Goal: Transaction & Acquisition: Purchase product/service

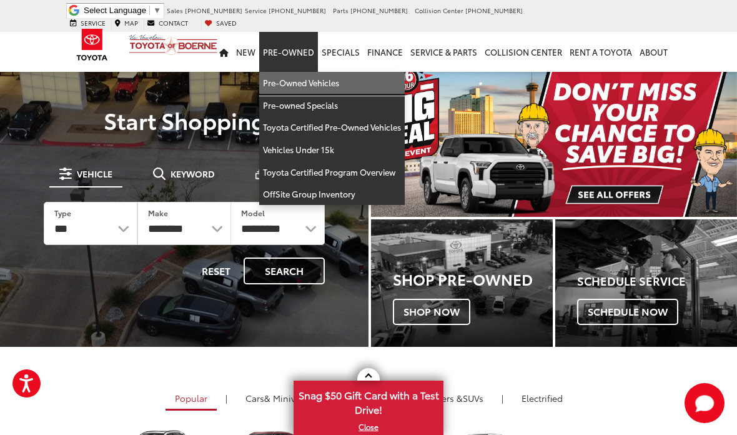
click at [304, 72] on link "Pre-Owned Vehicles" at bounding box center [332, 83] width 146 height 22
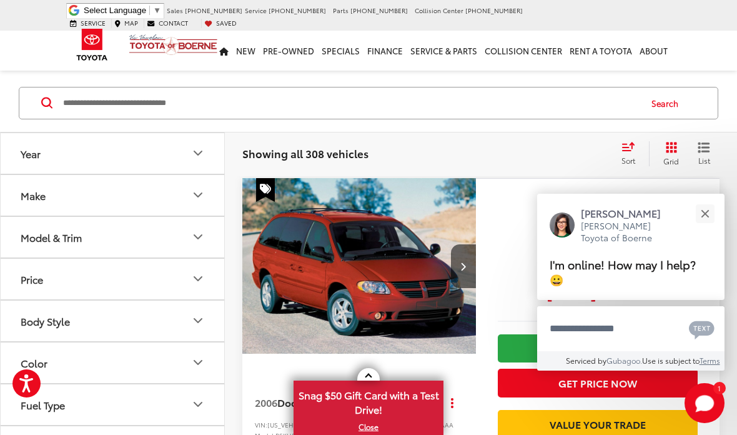
scroll to position [86, 0]
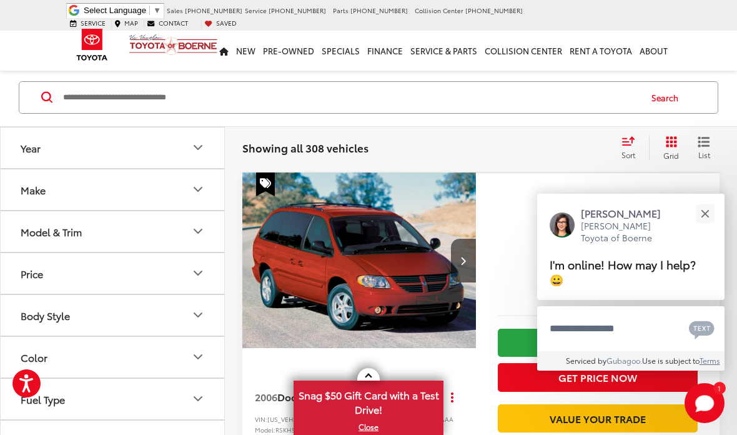
click at [695, 227] on button "Close" at bounding box center [704, 213] width 27 height 27
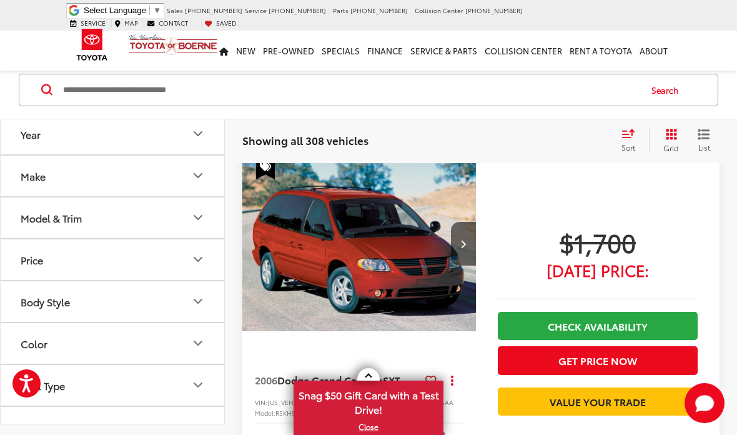
scroll to position [107, 0]
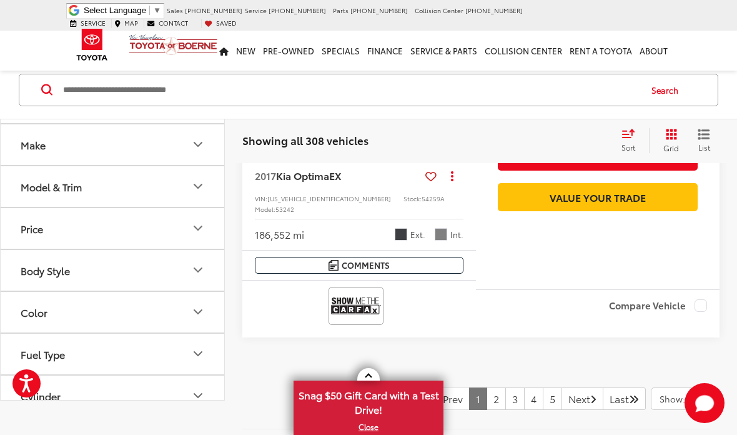
scroll to position [5014, 0]
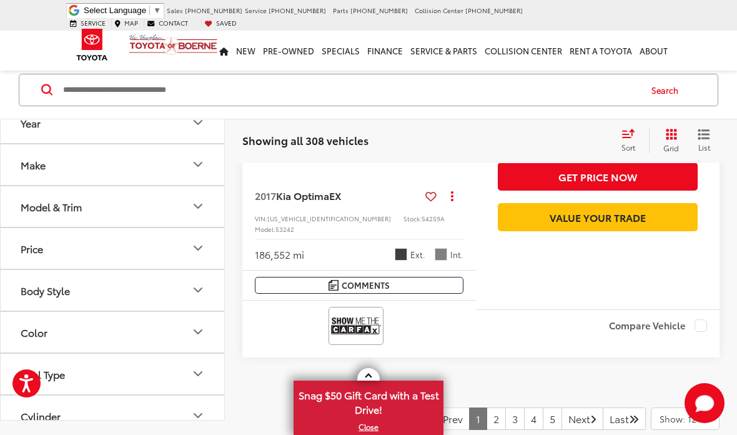
click at [487, 407] on link "2" at bounding box center [496, 418] width 19 height 22
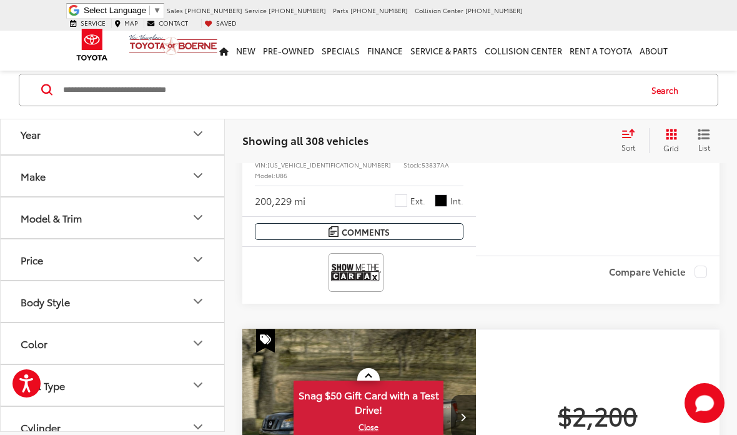
scroll to position [94, 0]
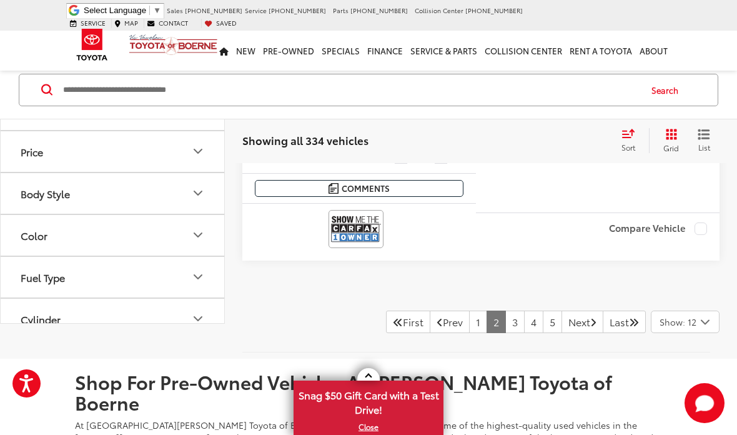
click at [524, 310] on link "4" at bounding box center [533, 321] width 19 height 22
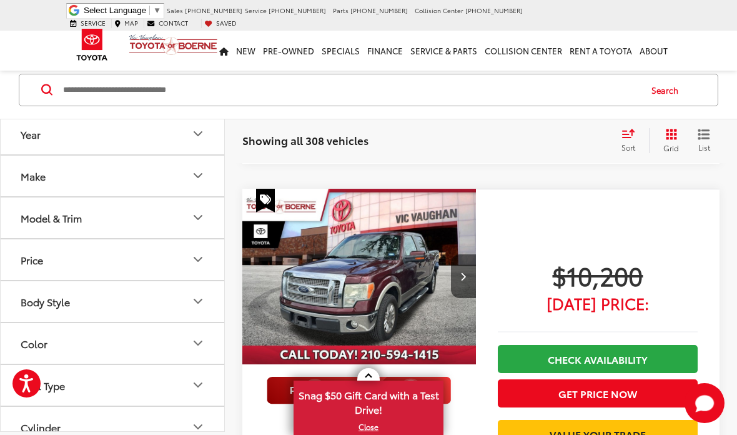
scroll to position [942, 0]
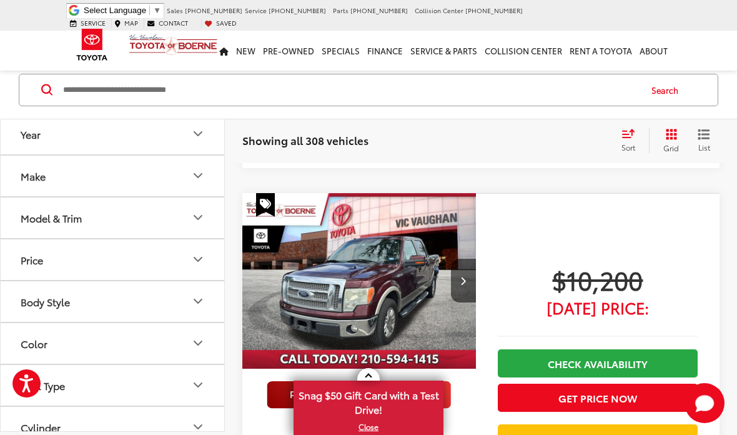
click at [630, 210] on div "$10,200 Today's Price: Check Availability Get Price Now Value Your Trade" at bounding box center [598, 375] width 244 height 365
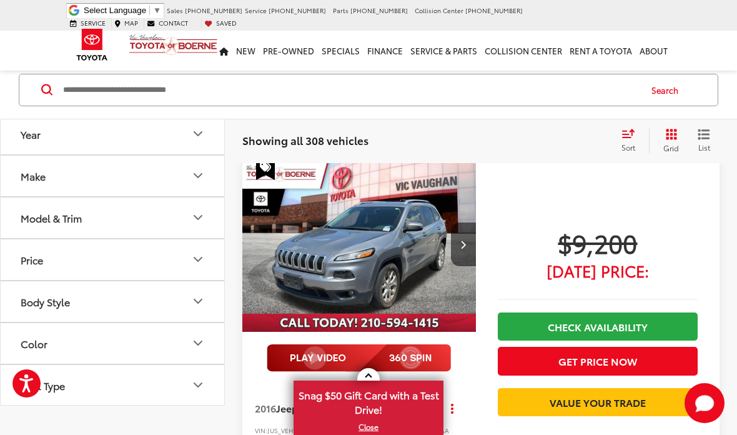
scroll to position [0, 0]
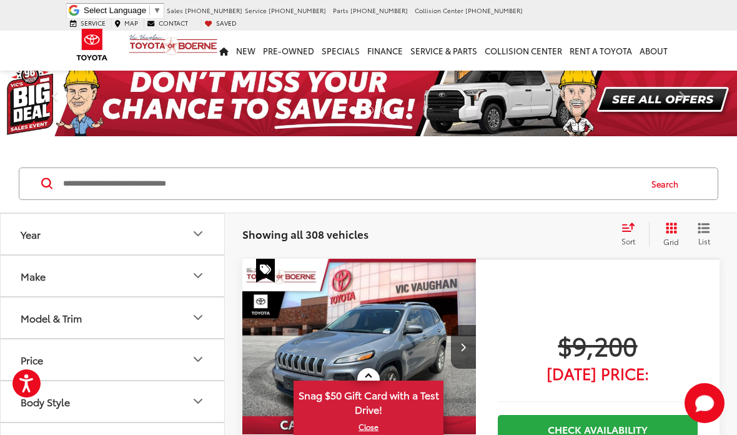
click at [262, 182] on input "Search by Make, Model, or Keyword" at bounding box center [351, 184] width 578 height 30
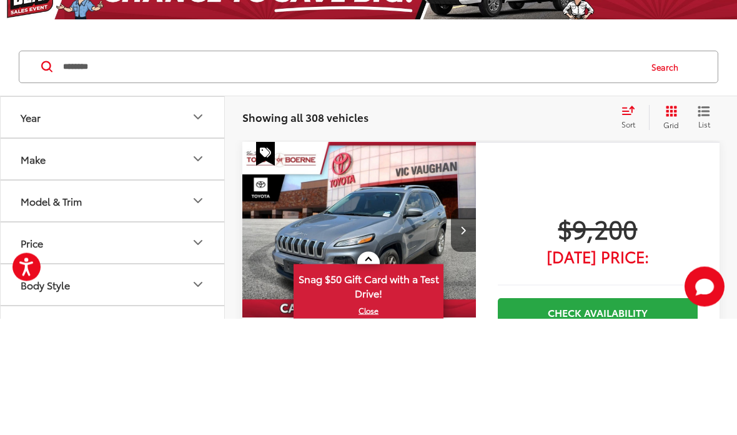
type input "********"
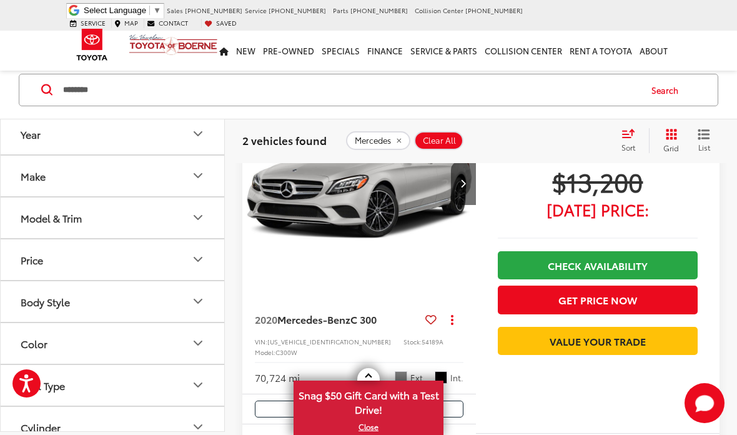
scroll to position [177, 0]
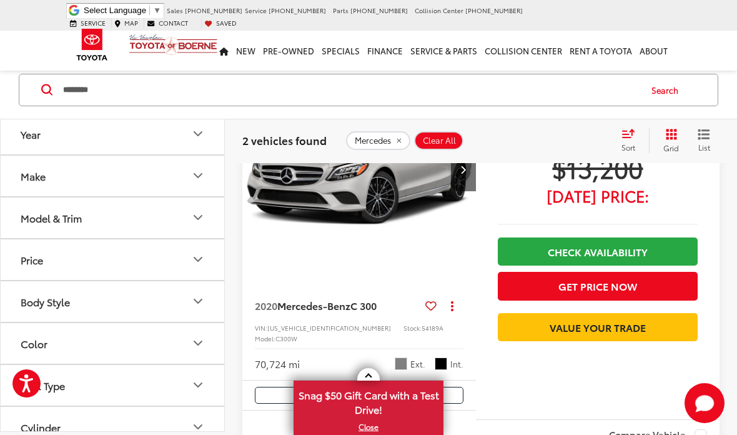
click at [365, 310] on span "C 300" at bounding box center [363, 305] width 26 height 14
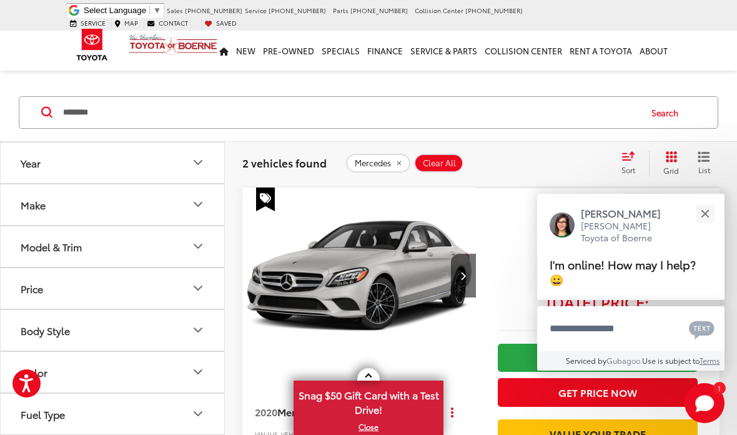
scroll to position [69, 0]
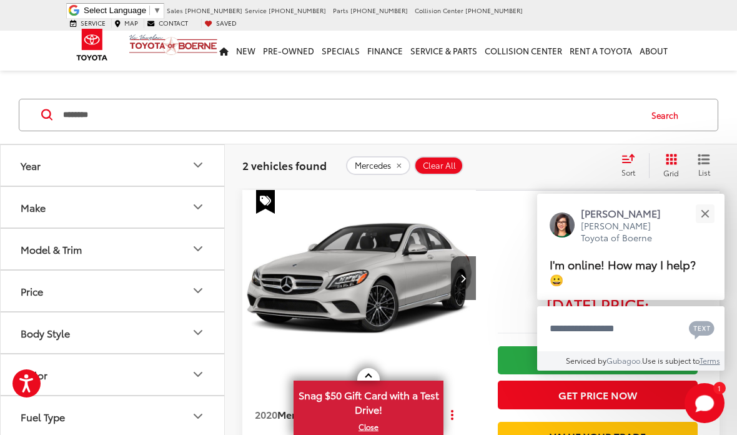
click at [706, 215] on div "Close" at bounding box center [705, 213] width 8 height 8
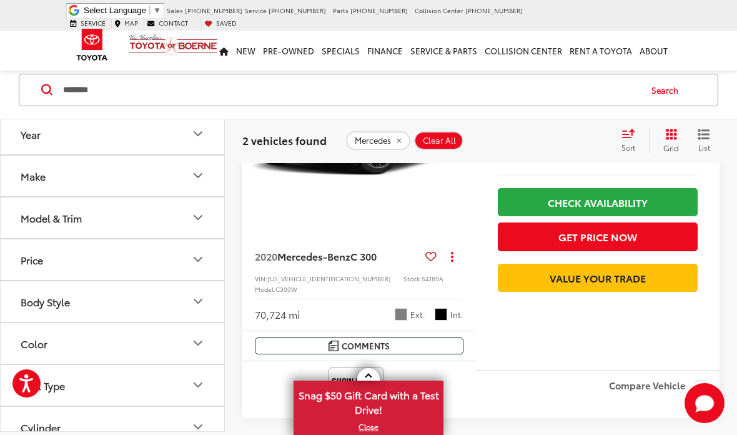
scroll to position [71, 0]
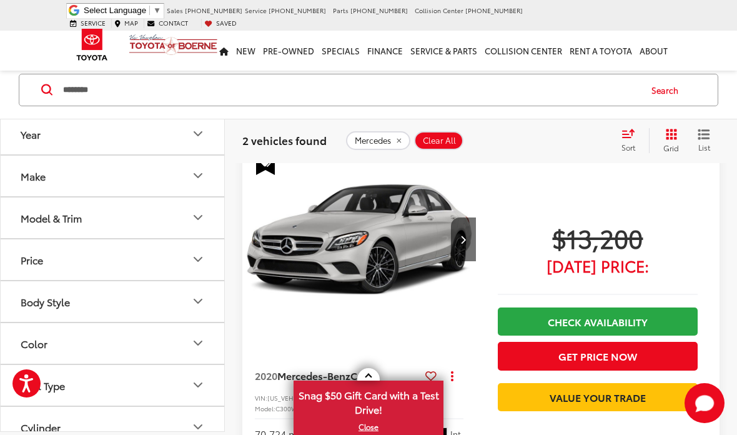
click at [264, 84] on input "********" at bounding box center [351, 90] width 578 height 30
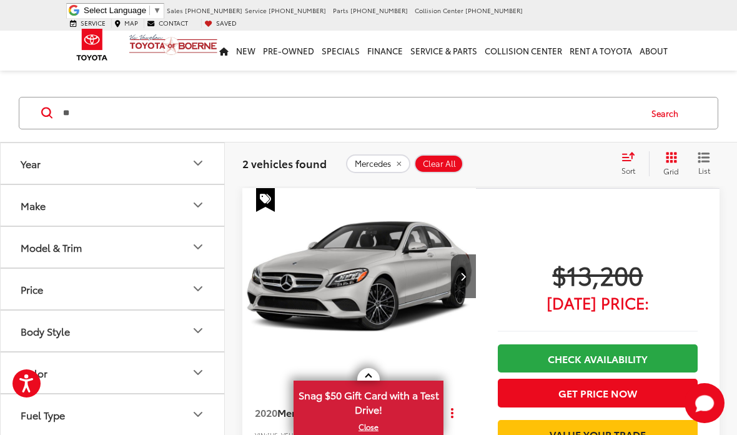
type input "*"
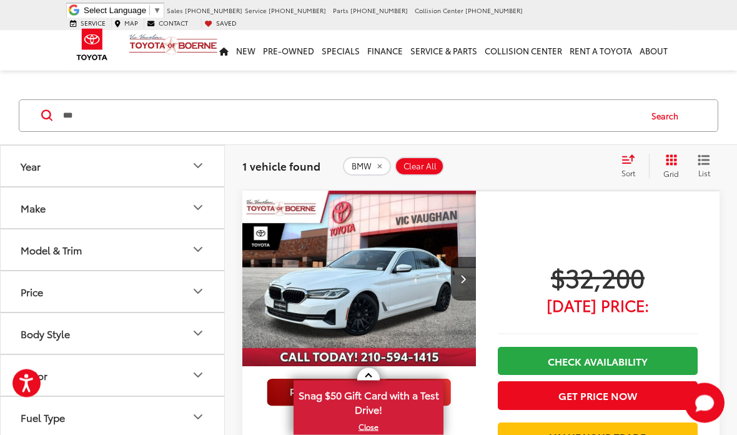
scroll to position [73, 0]
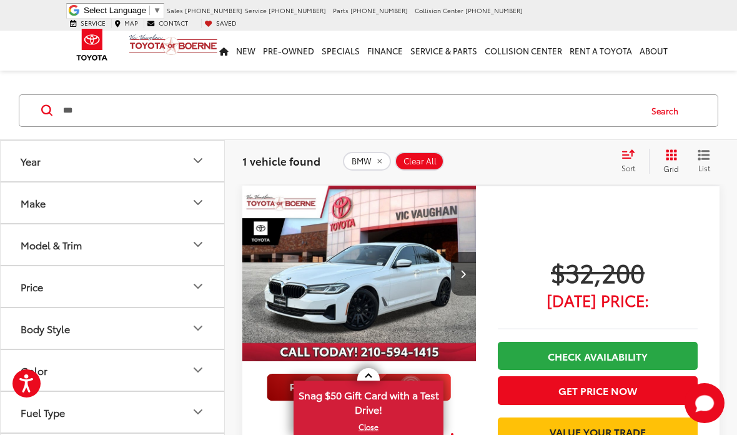
click at [464, 113] on input "***" at bounding box center [351, 111] width 578 height 30
type input "*"
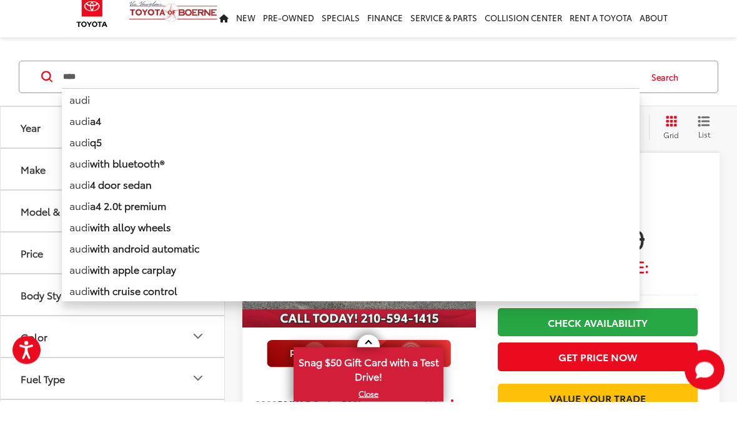
type input "****"
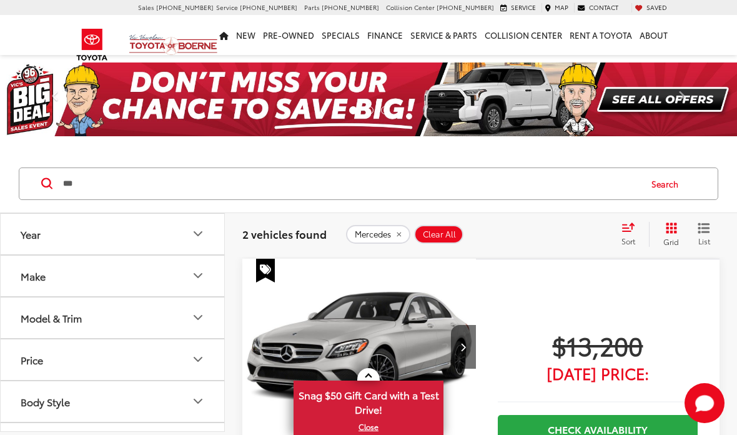
click at [114, 177] on input "***" at bounding box center [351, 184] width 578 height 30
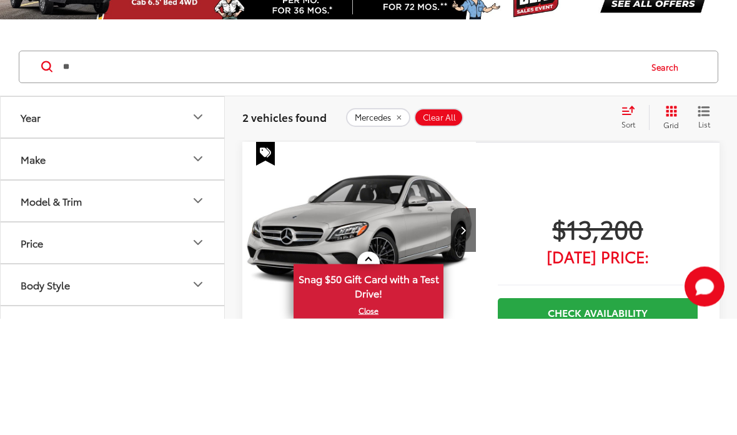
type input "*"
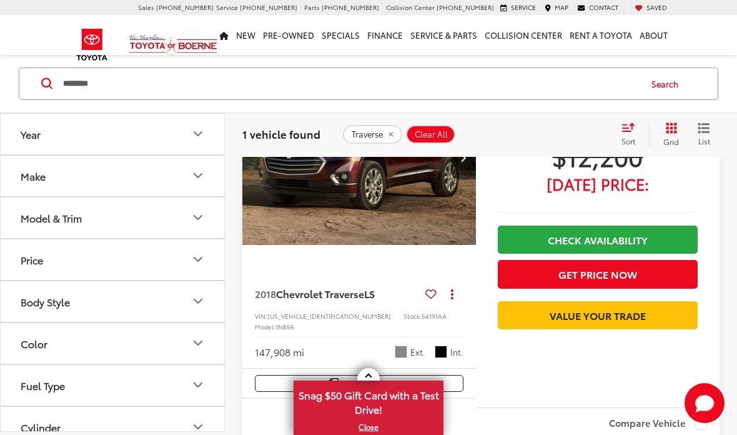
scroll to position [203, 0]
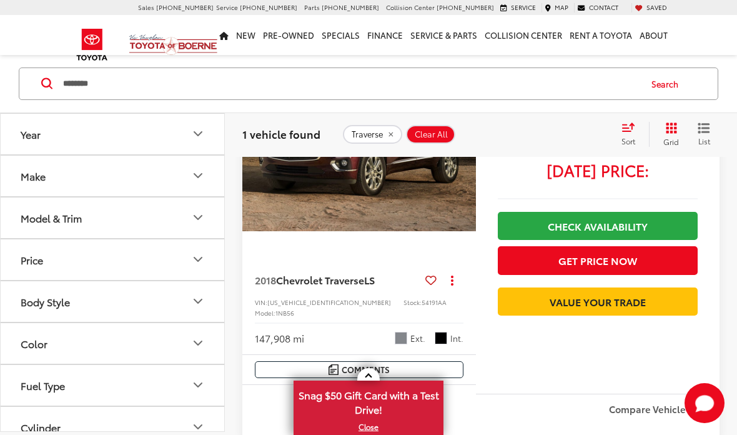
click at [479, 393] on div "$12,200 Today's Price: Check Availability Get Price Now Value Your Trade" at bounding box center [598, 225] width 244 height 338
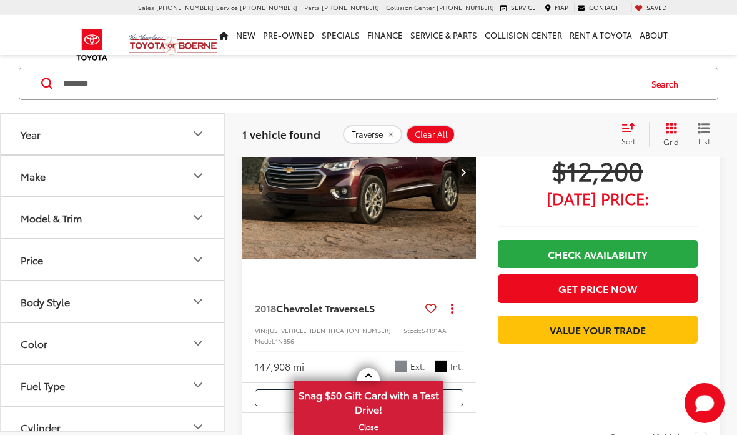
scroll to position [175, 0]
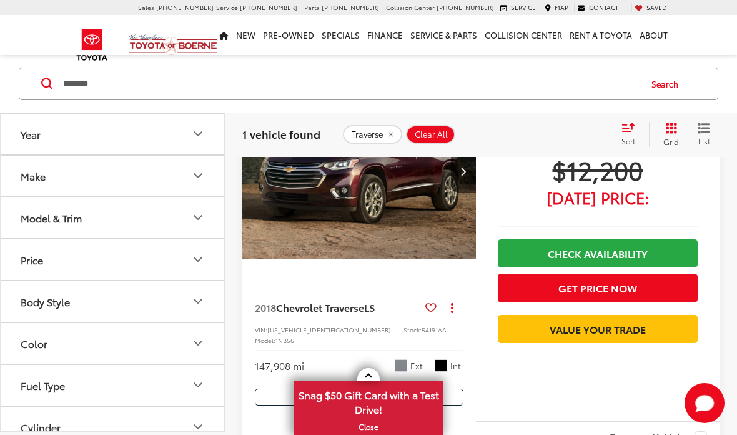
click at [144, 82] on input "********" at bounding box center [351, 84] width 578 height 30
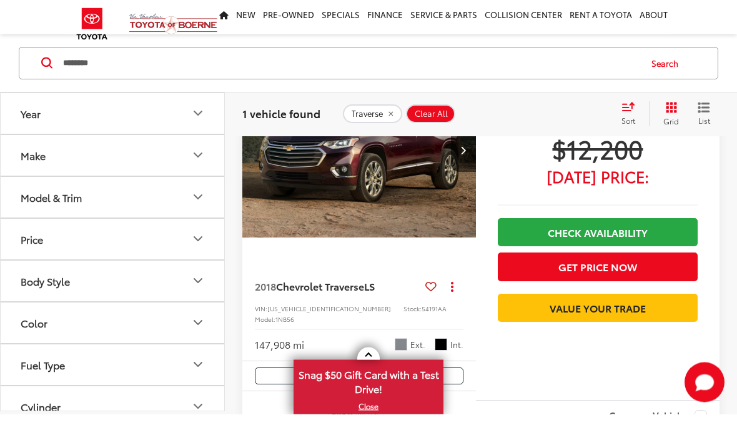
click at [503, 112] on div "1 vehicle found Traverse Clear All + 0 test Sort Relevance: Price: High to Low …" at bounding box center [481, 134] width 512 height 45
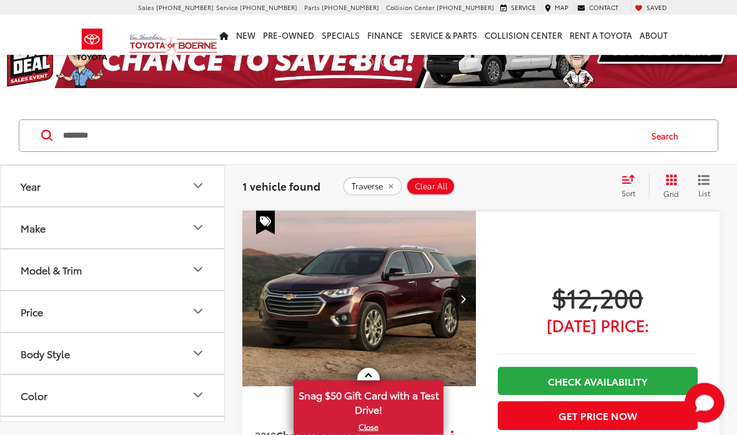
scroll to position [0, 0]
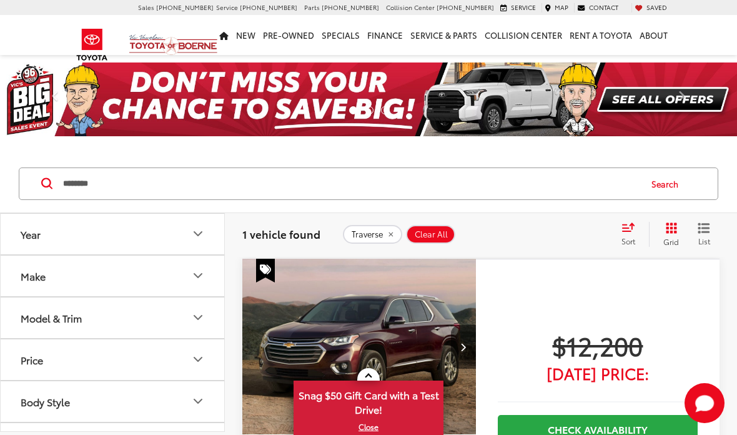
click at [206, 183] on input "********" at bounding box center [351, 184] width 578 height 30
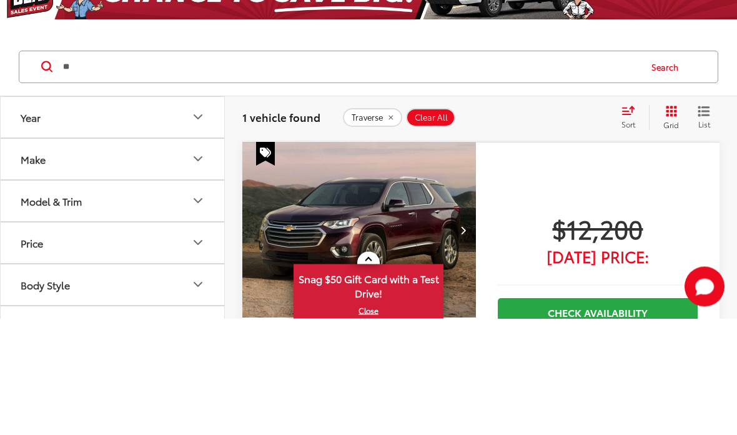
type input "*"
type input "*********"
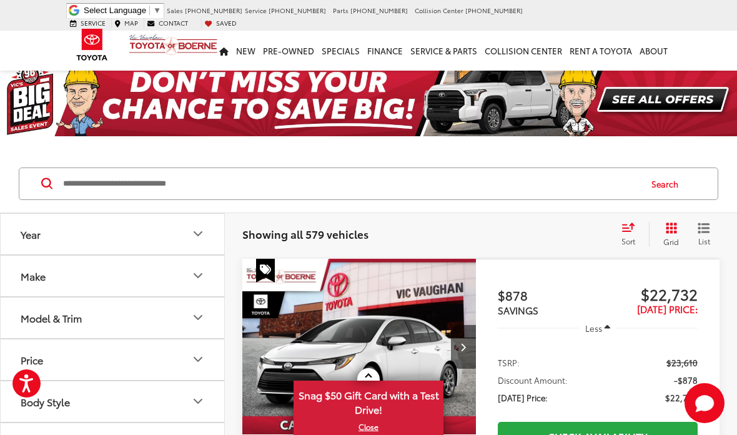
scroll to position [17, 0]
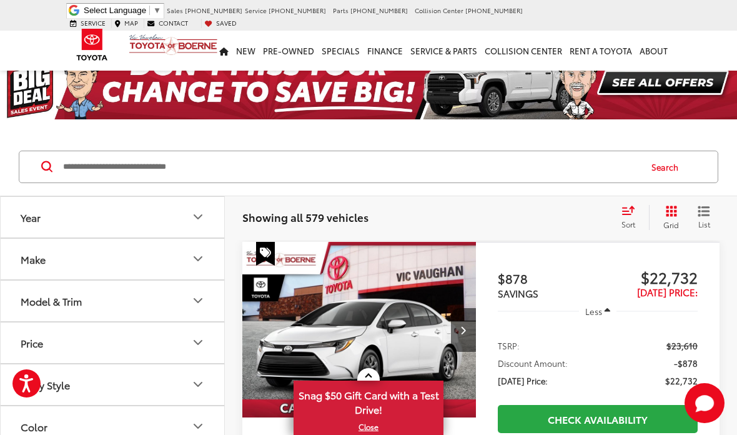
click at [154, 161] on input "Search by Make, Model, or Keyword" at bounding box center [351, 167] width 578 height 30
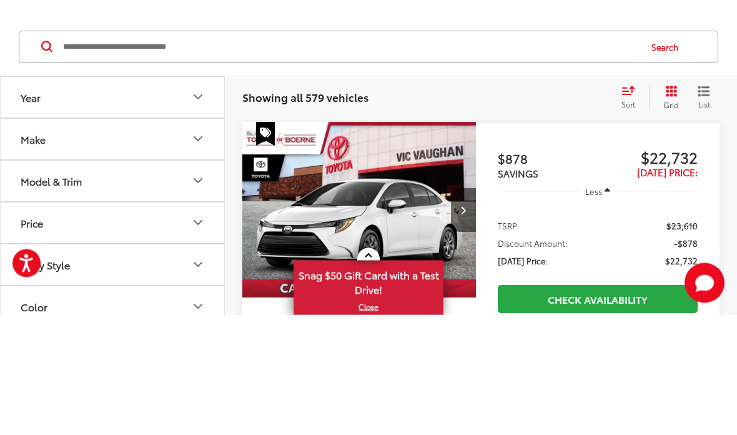
scroll to position [0, 0]
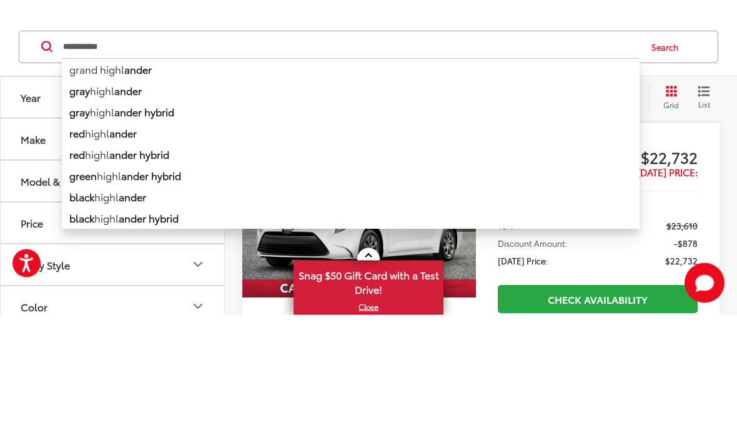
click at [152, 182] on b "ander" at bounding box center [137, 189] width 27 height 14
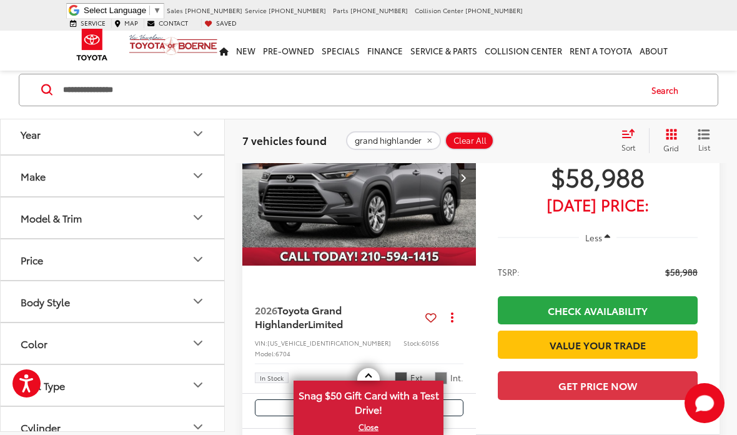
scroll to position [1885, 0]
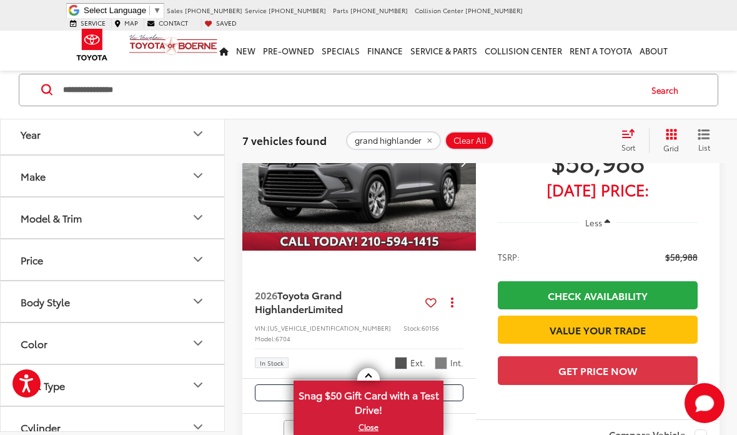
click at [689, 195] on div "$58,988 Today's Price:" at bounding box center [598, 171] width 200 height 50
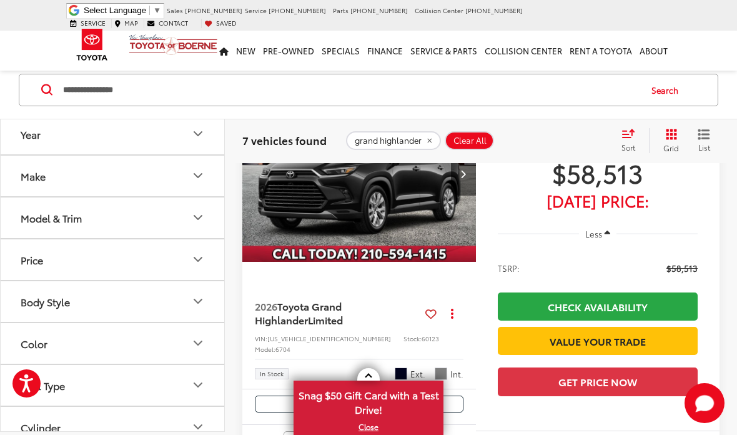
scroll to position [1460, 0]
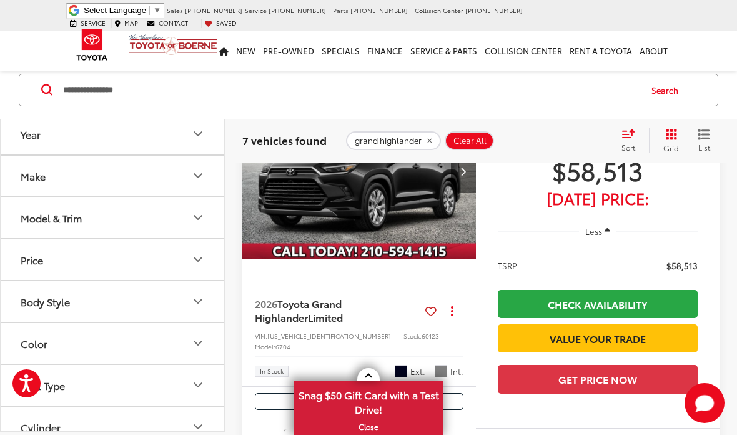
click at [450, 365] on div "Int." at bounding box center [449, 371] width 29 height 12
click at [443, 365] on span "Light Gray Leather" at bounding box center [441, 371] width 12 height 12
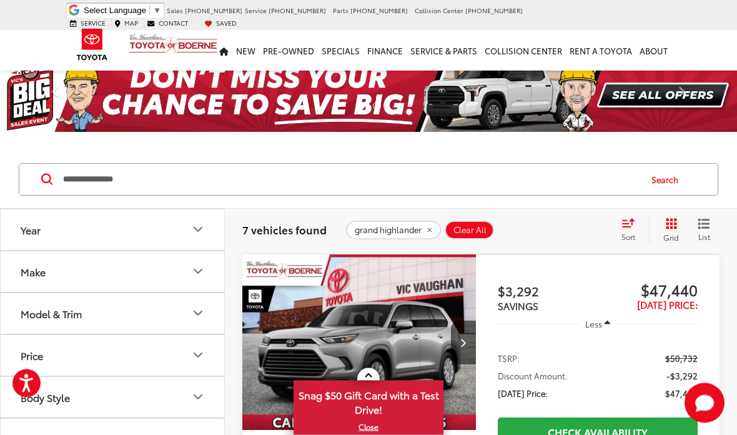
scroll to position [0, 0]
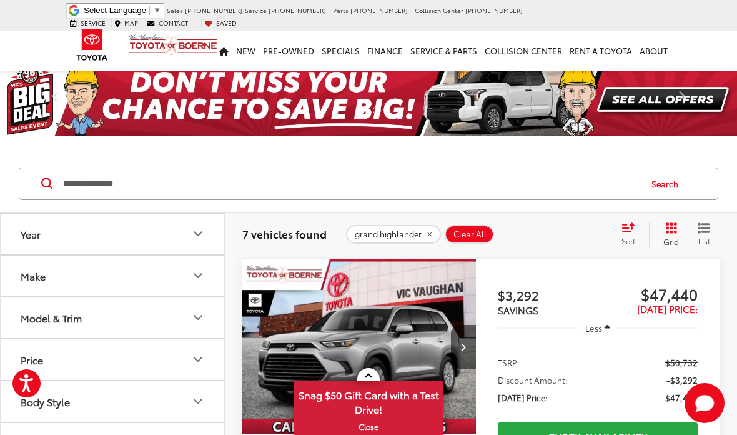
click at [195, 191] on input "**********" at bounding box center [351, 184] width 578 height 30
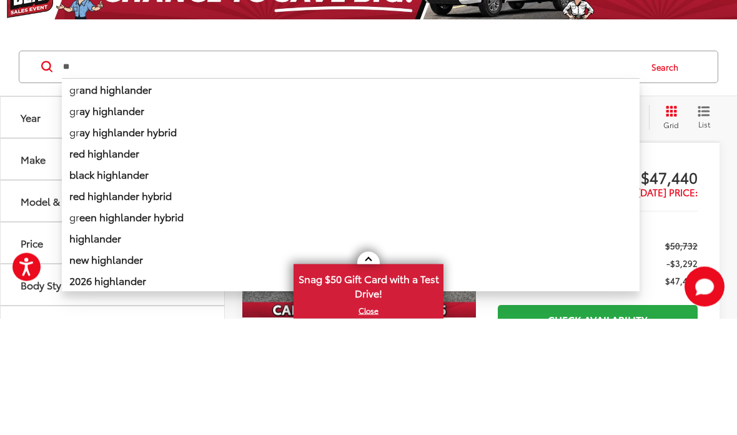
type input "*"
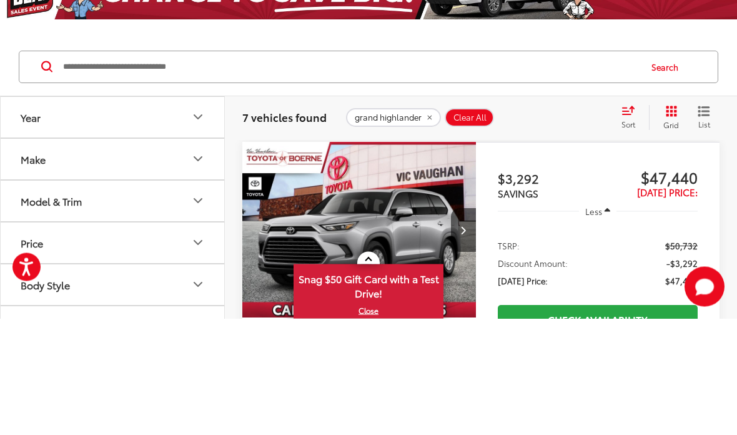
click at [467, 229] on span "Clear All" at bounding box center [469, 234] width 33 height 10
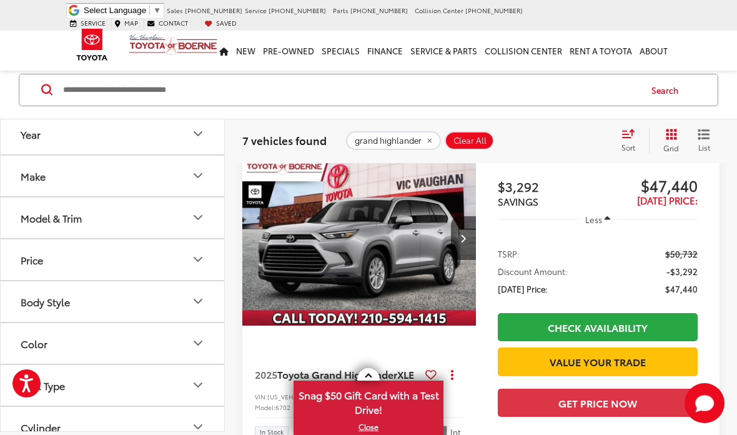
click at [465, 142] on span "Clear All" at bounding box center [469, 141] width 33 height 10
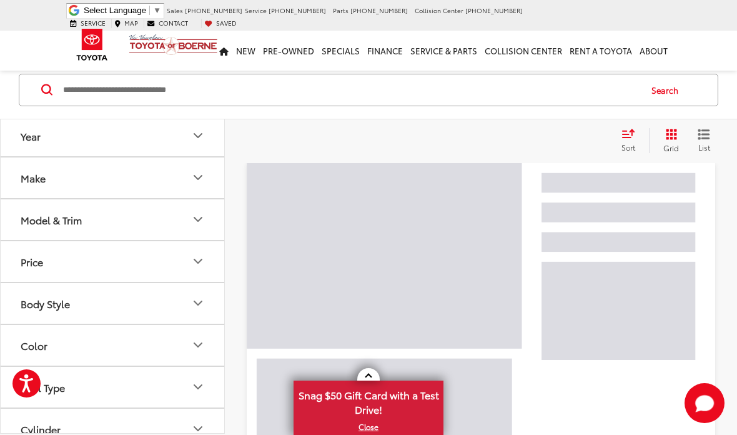
scroll to position [94, 0]
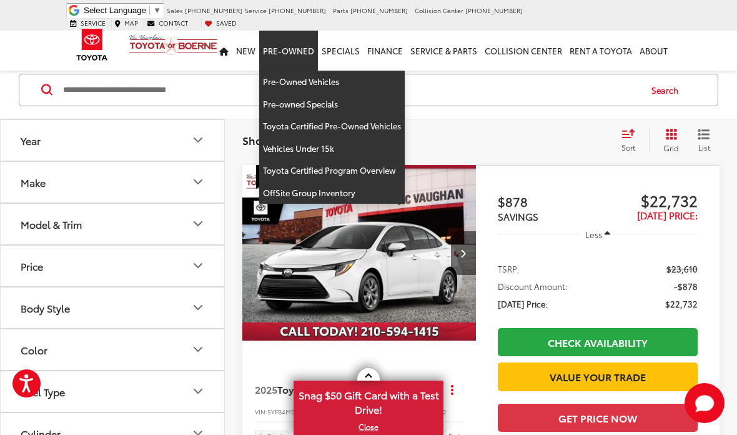
click at [293, 43] on link "Pre-Owned" at bounding box center [288, 51] width 59 height 40
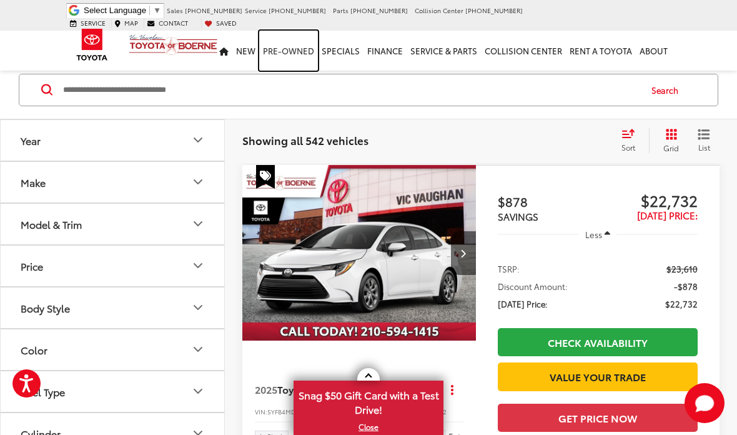
click at [298, 44] on link "Pre-Owned" at bounding box center [288, 51] width 59 height 40
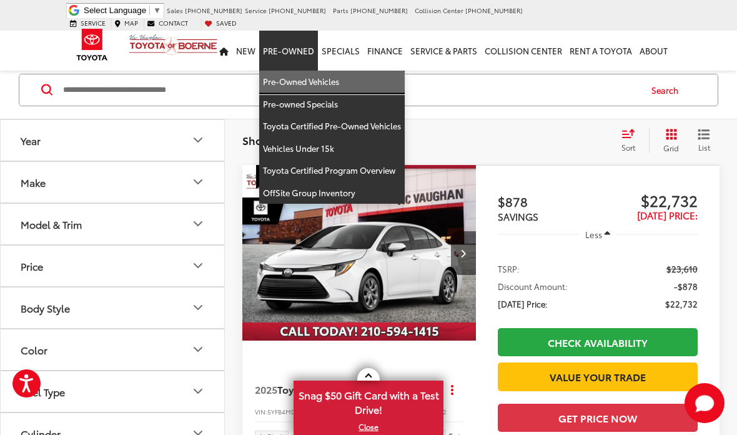
click at [299, 72] on link "Pre-Owned Vehicles" at bounding box center [332, 82] width 146 height 22
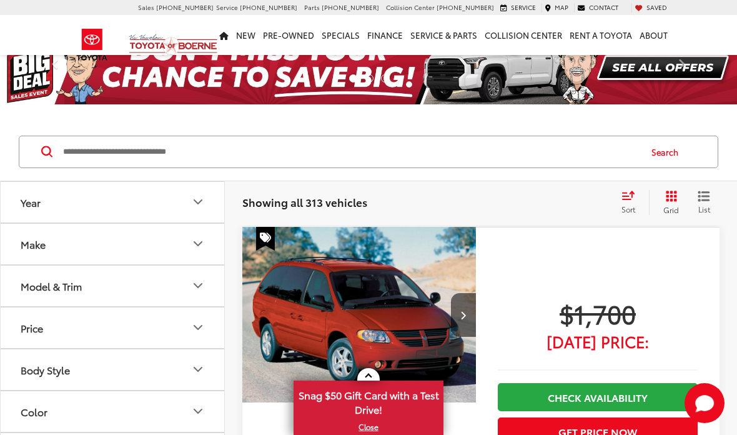
click at [166, 137] on input "Search by Make, Model, or Keyword" at bounding box center [351, 152] width 578 height 30
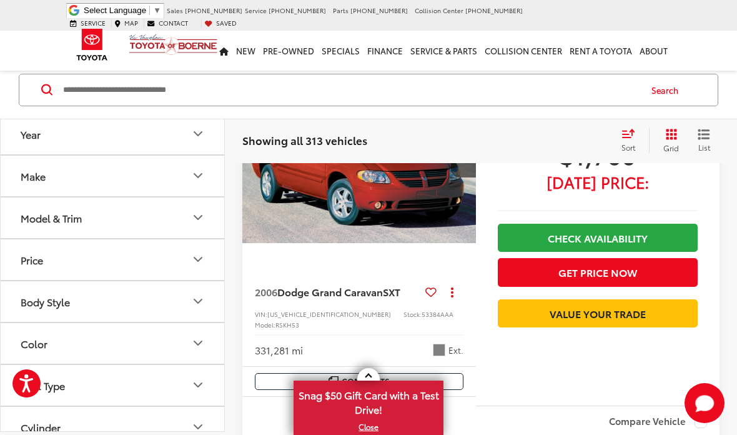
scroll to position [155, 0]
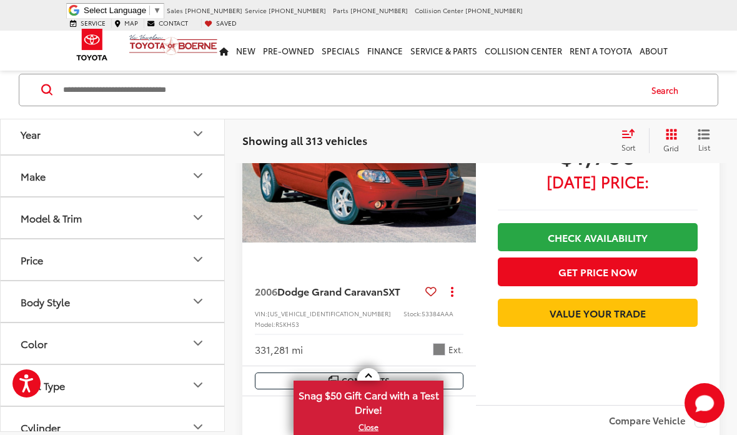
click at [372, 287] on span "Dodge Grand Caravan" at bounding box center [330, 291] width 106 height 14
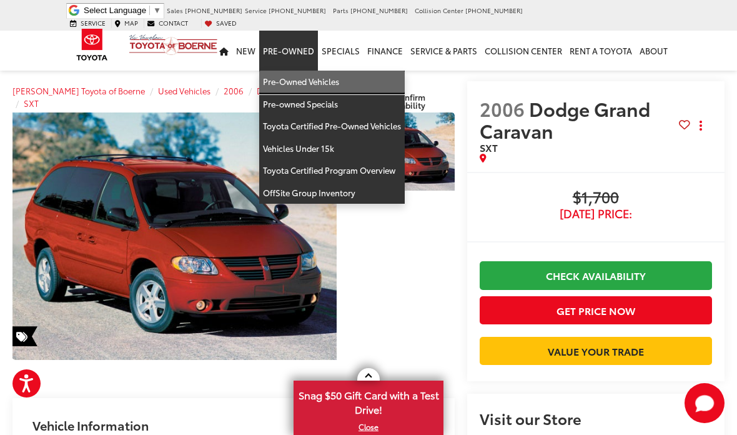
click at [314, 71] on link "Pre-Owned Vehicles" at bounding box center [332, 82] width 146 height 22
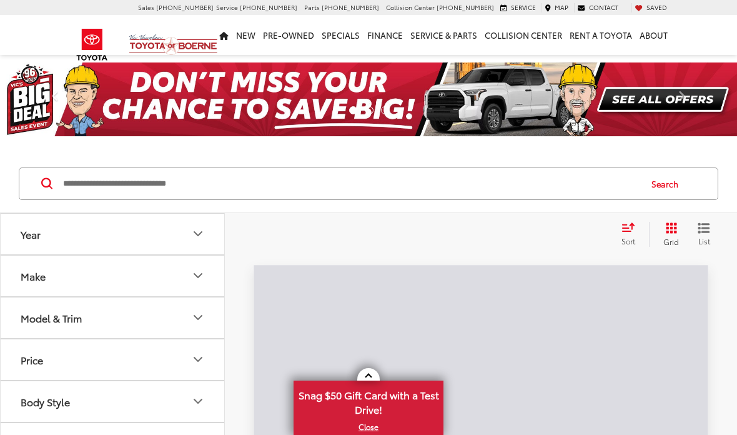
scroll to position [89, 0]
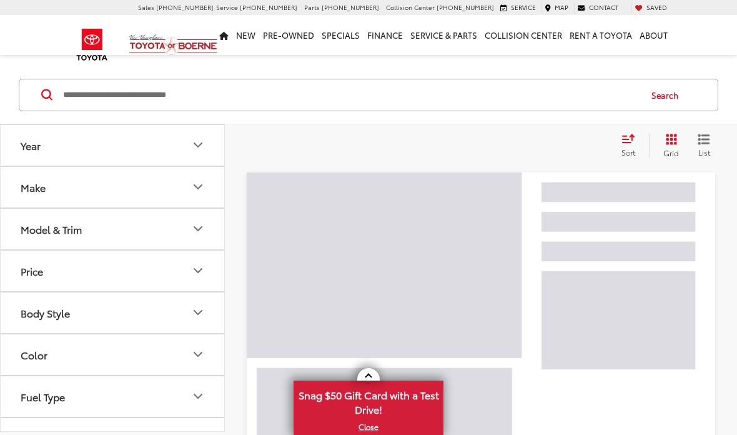
click at [186, 92] on input "Search by Make, Model, or Keyword" at bounding box center [351, 95] width 578 height 30
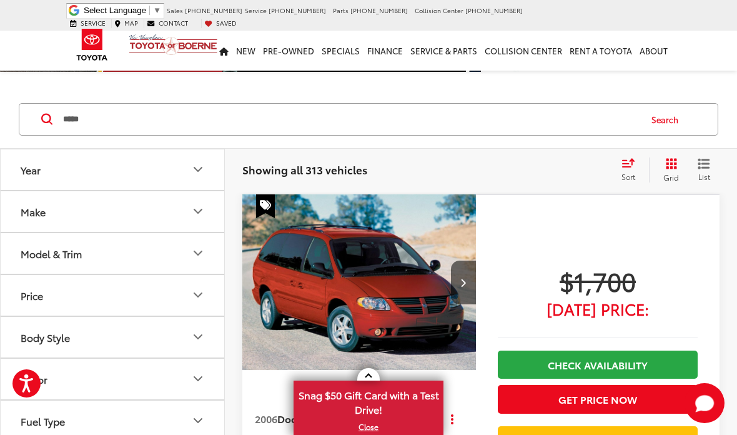
scroll to position [65, 0]
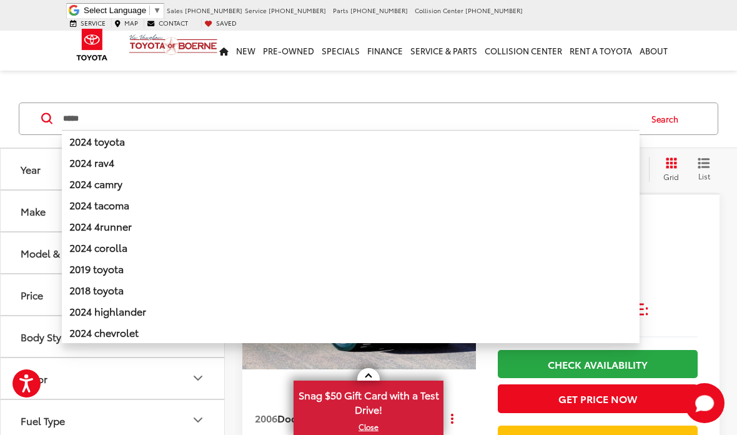
type input "****"
click at [683, 227] on div "$1,700 [DATE] Price: Check Availability Get Price Now Value Your Trade" at bounding box center [598, 363] width 244 height 338
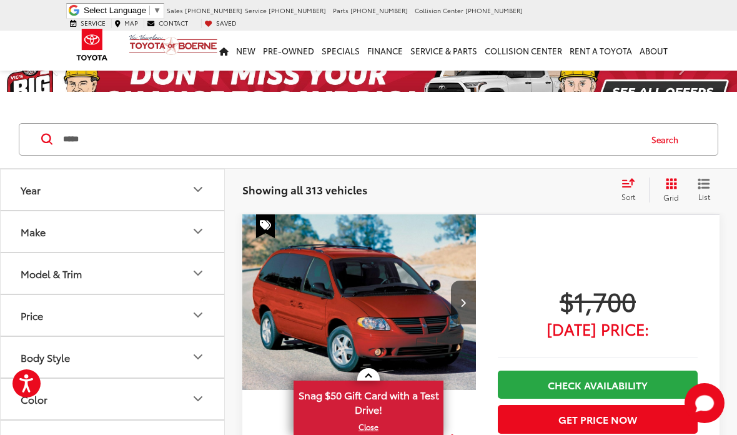
scroll to position [0, 0]
